Goal: Information Seeking & Learning: Check status

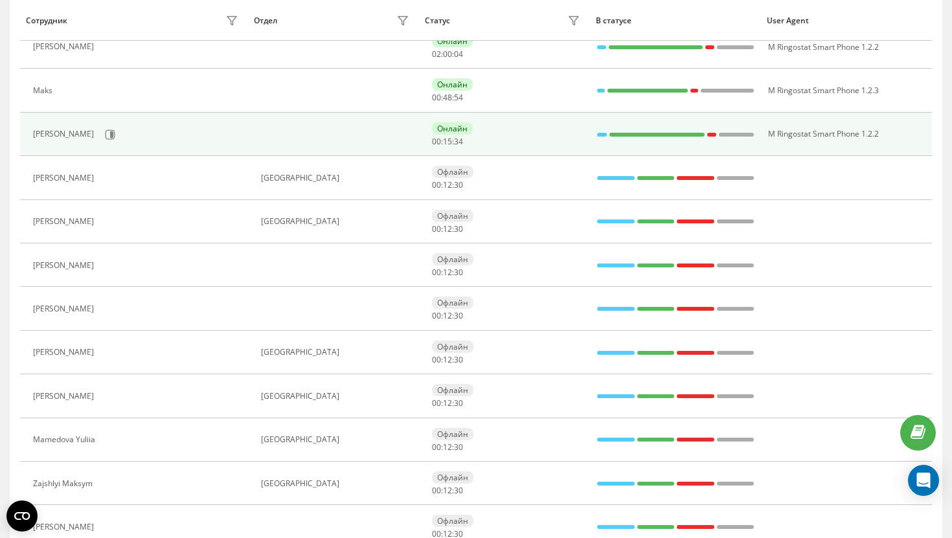
scroll to position [182, 0]
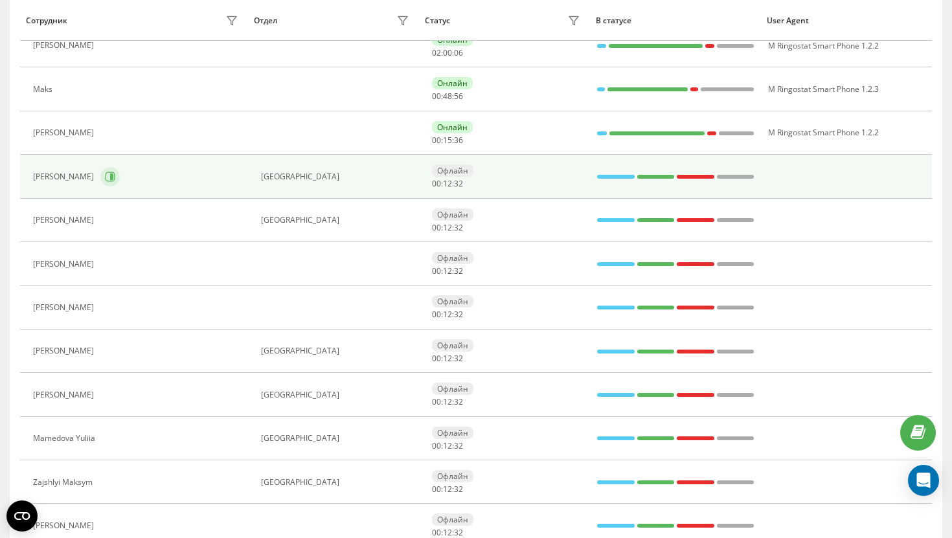
click at [120, 183] on button at bounding box center [109, 176] width 19 height 19
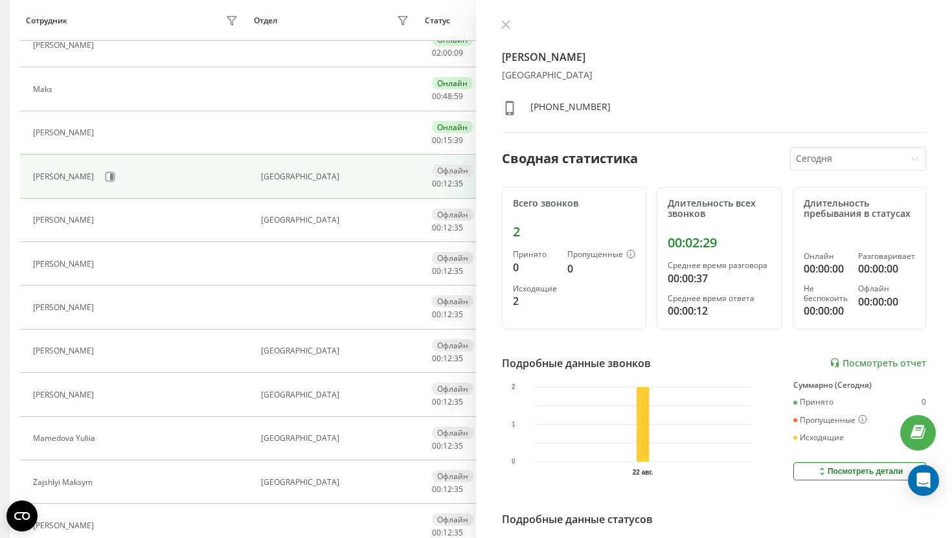
click at [503, 32] on div "Vladyslav Stepaniuk Киев +380637493308" at bounding box center [714, 75] width 424 height 113
click at [508, 18] on div "Vladyslav Stepaniuk Киев +380637493308 Сводная статистика Сегодня Всего звонков…" at bounding box center [714, 269] width 476 height 538
click at [508, 21] on icon at bounding box center [505, 24] width 9 height 9
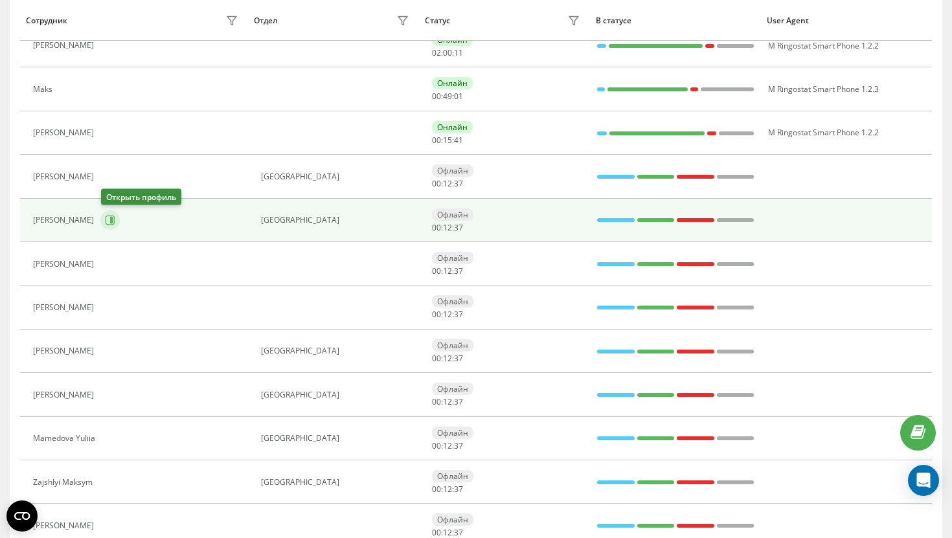
click at [107, 218] on icon at bounding box center [110, 220] width 10 height 10
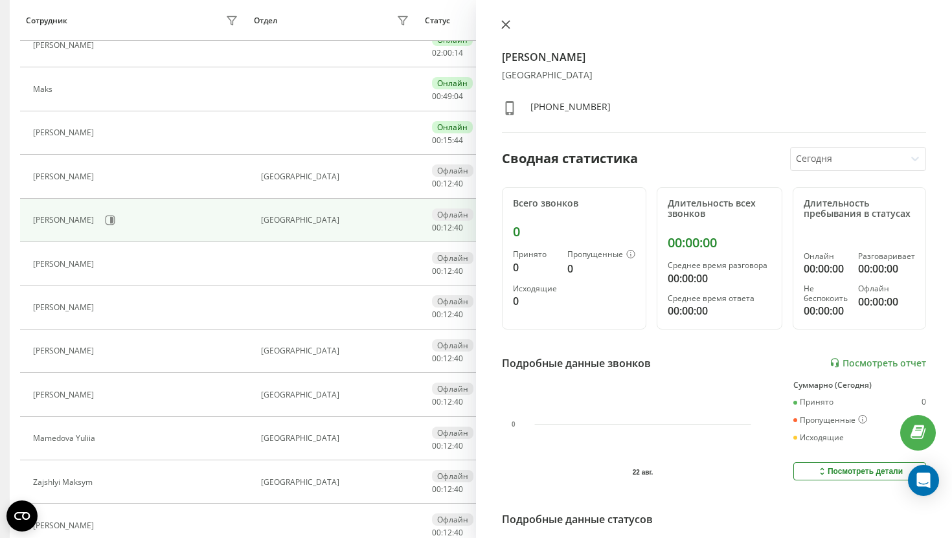
click at [507, 25] on icon at bounding box center [506, 25] width 8 height 8
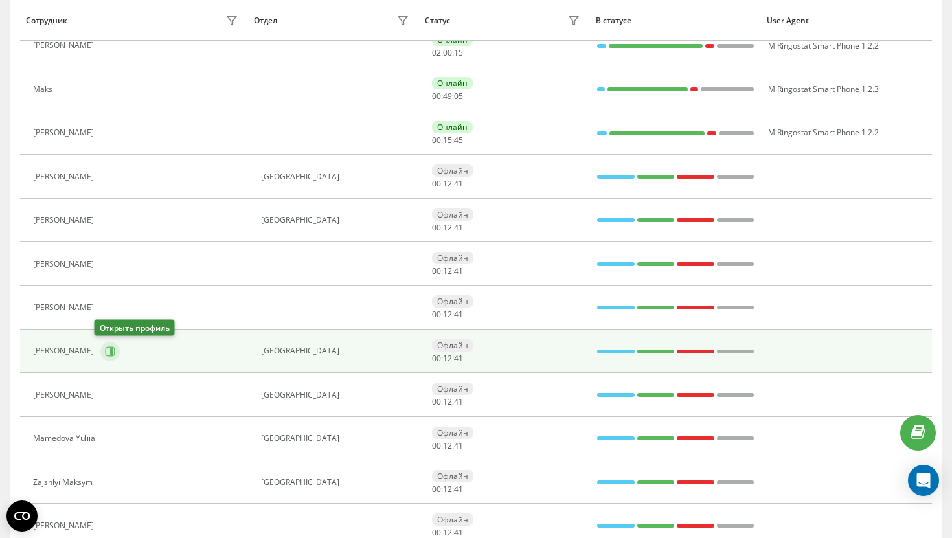
click at [100, 350] on button at bounding box center [109, 351] width 19 height 19
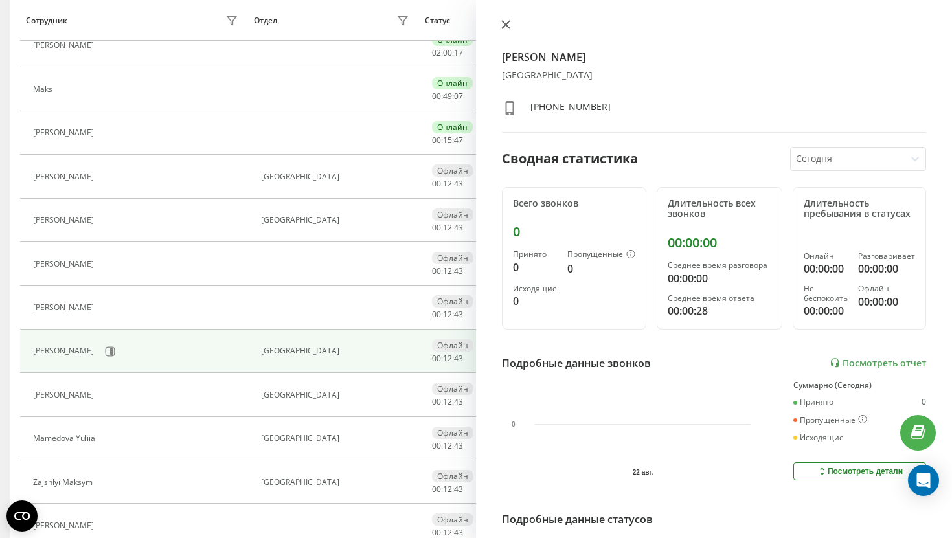
click at [507, 23] on icon at bounding box center [506, 25] width 8 height 8
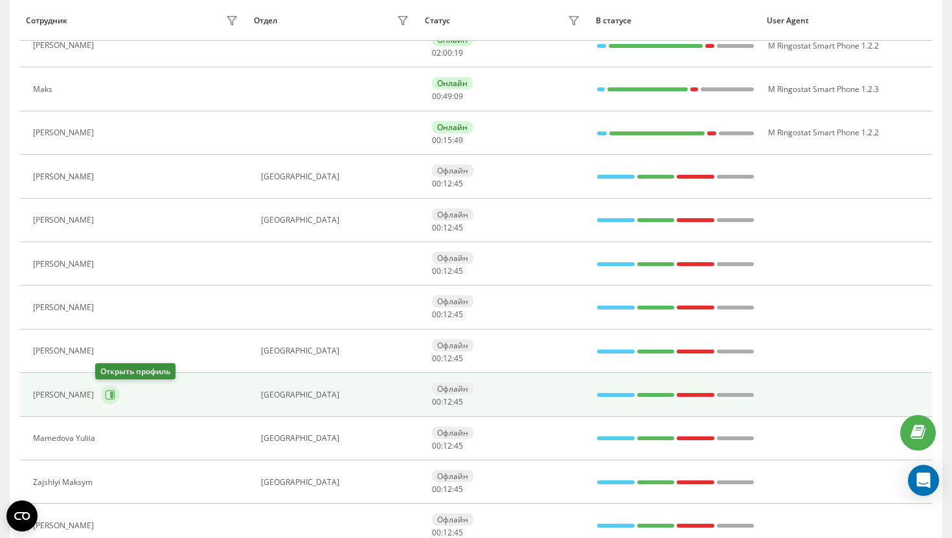
click at [102, 400] on button at bounding box center [109, 394] width 19 height 19
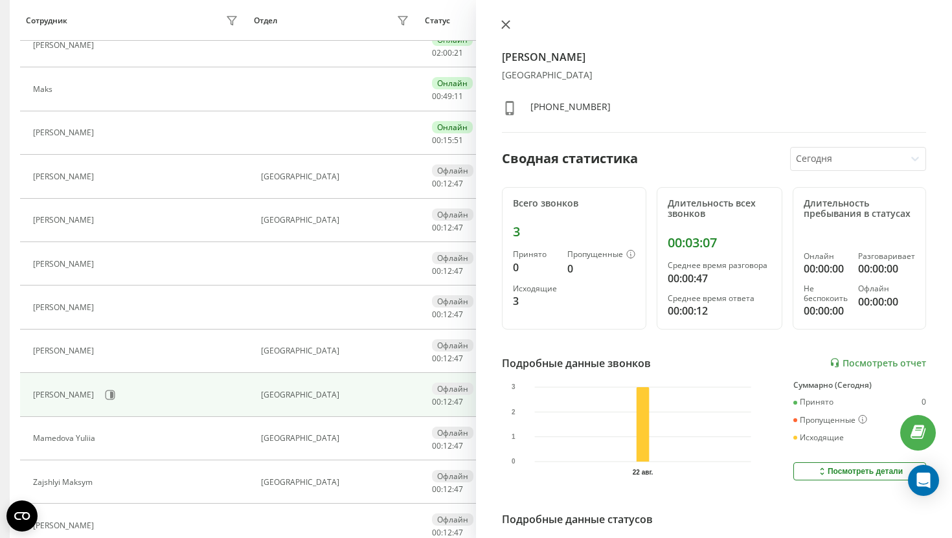
click at [511, 25] on button at bounding box center [506, 25] width 17 height 12
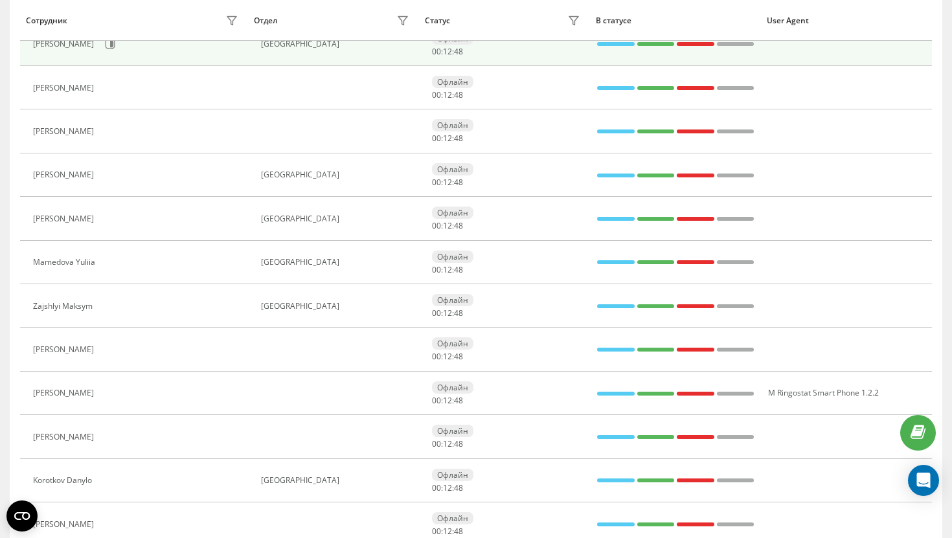
scroll to position [359, 0]
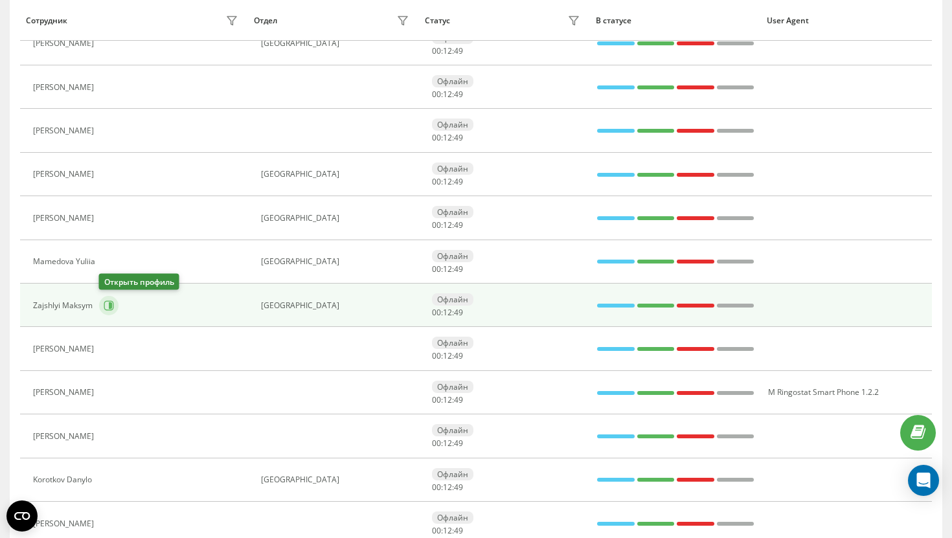
click at [111, 313] on button at bounding box center [108, 305] width 19 height 19
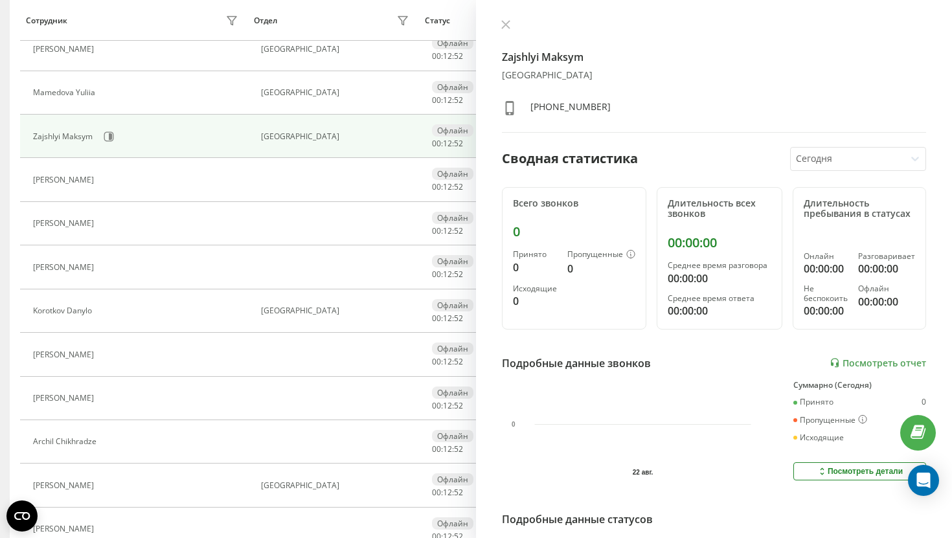
scroll to position [550, 0]
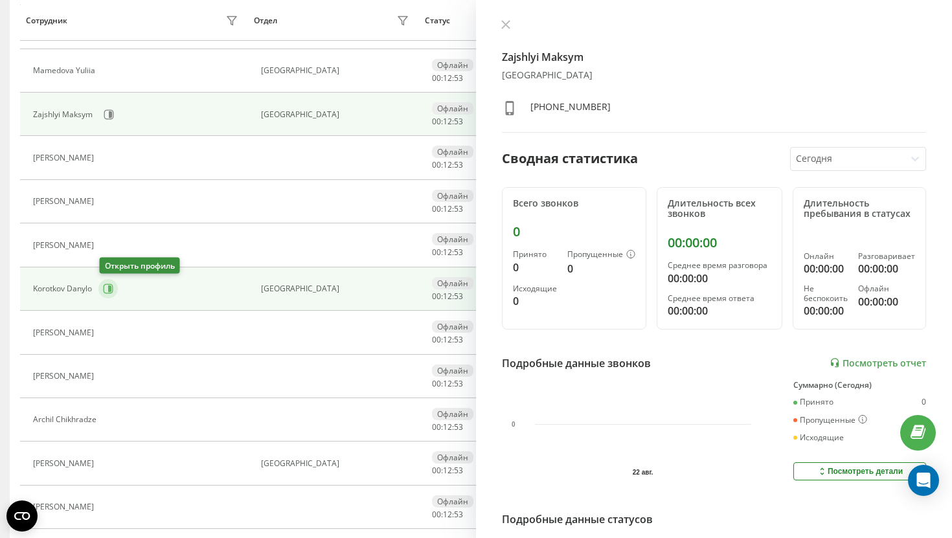
click at [111, 292] on icon at bounding box center [109, 289] width 3 height 6
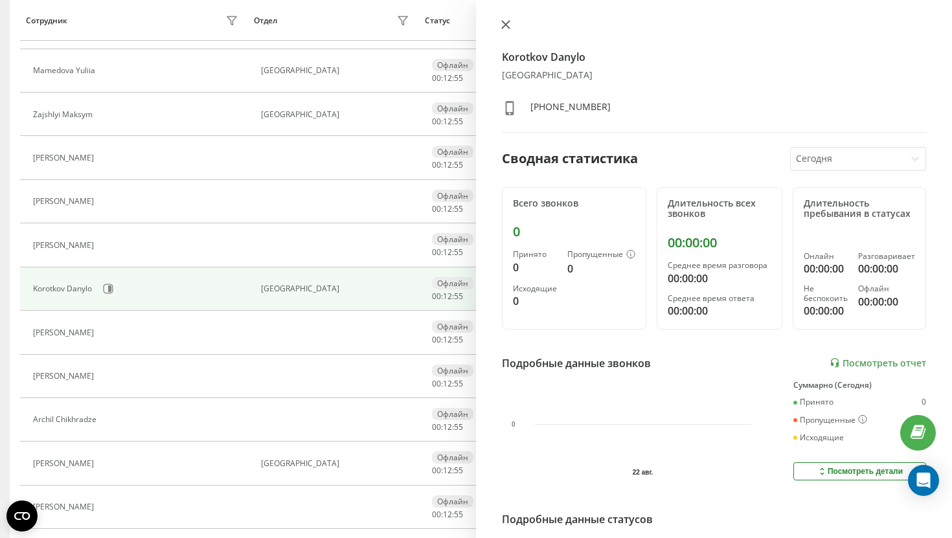
click at [509, 23] on icon at bounding box center [505, 24] width 9 height 9
